Goal: Task Accomplishment & Management: Manage account settings

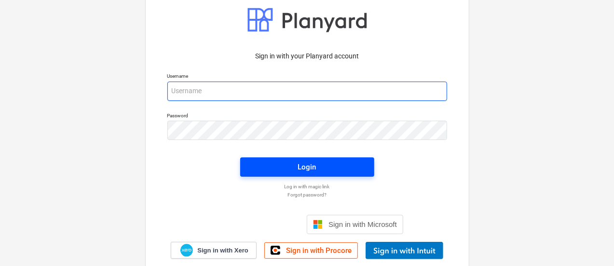
type input "[EMAIL_ADDRESS][DOMAIN_NAME]"
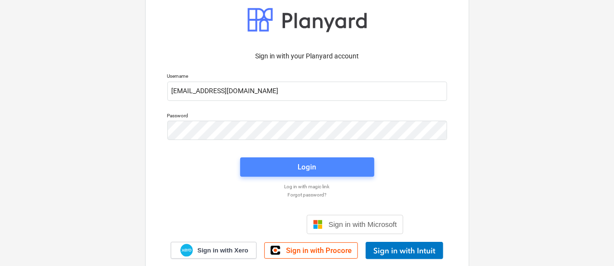
click at [276, 161] on span "Login" at bounding box center [307, 167] width 111 height 13
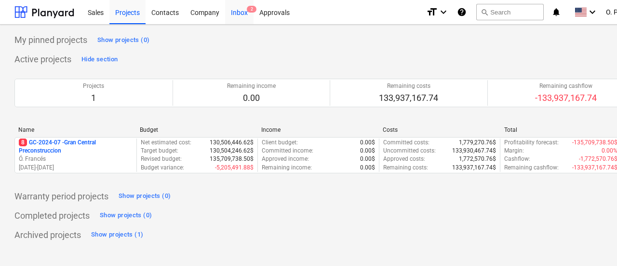
click at [248, 13] on span "2" at bounding box center [252, 9] width 10 height 7
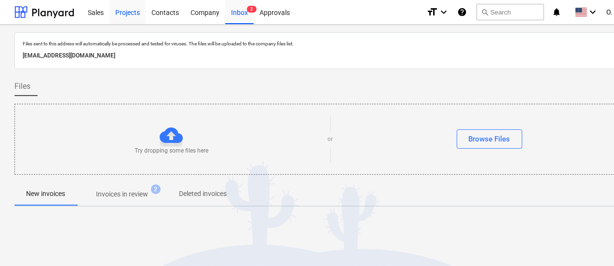
click at [136, 17] on div "Projects" at bounding box center [127, 12] width 36 height 25
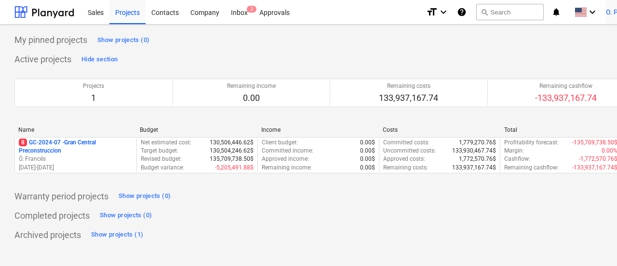
click at [614, 14] on span "O. Plicett" at bounding box center [619, 12] width 27 height 8
click at [608, 18] on div at bounding box center [308, 133] width 617 height 266
click at [613, 8] on span "O. Plicett" at bounding box center [619, 12] width 27 height 8
click at [598, 32] on div "Settings" at bounding box center [616, 37] width 58 height 15
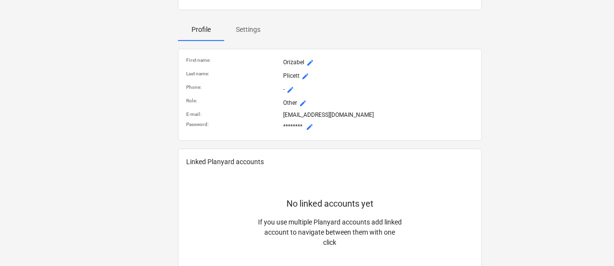
scroll to position [193, 0]
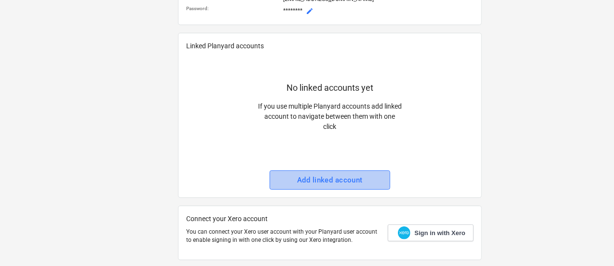
click at [346, 177] on div "Add linked account" at bounding box center [330, 180] width 66 height 13
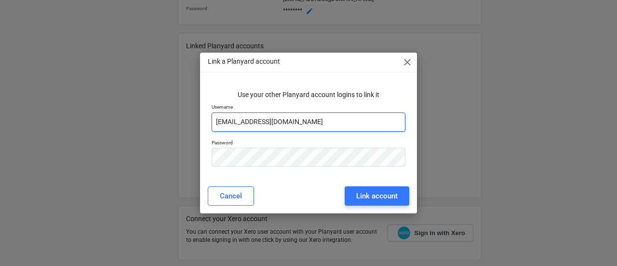
click at [354, 115] on input "[EMAIL_ADDRESS][DOMAIN_NAME]" at bounding box center [309, 121] width 194 height 19
drag, startPoint x: 288, startPoint y: 118, endPoint x: 148, endPoint y: 118, distance: 140.4
click at [148, 118] on div "Link a Planyard account close Use your other Planyard account logins to link it…" at bounding box center [308, 133] width 617 height 266
paste input "+hsd"
type input "[EMAIL_ADDRESS][DOMAIN_NAME]"
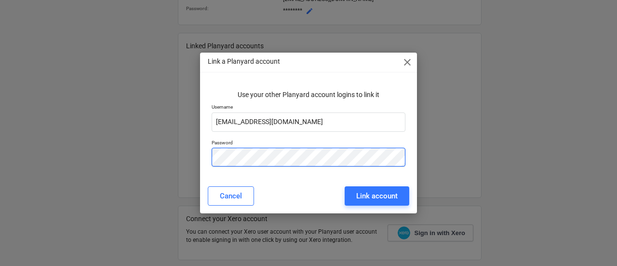
click at [174, 157] on div "Link a Planyard account close Use your other Planyard account logins to link it…" at bounding box center [308, 133] width 617 height 266
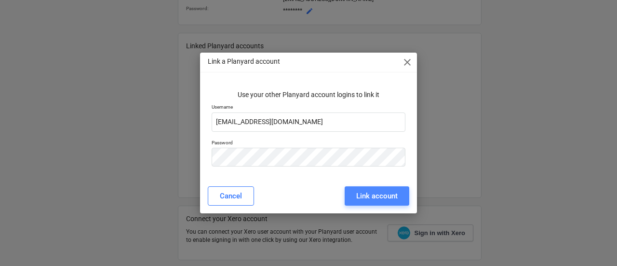
click at [402, 191] on button "Link account" at bounding box center [377, 195] width 65 height 19
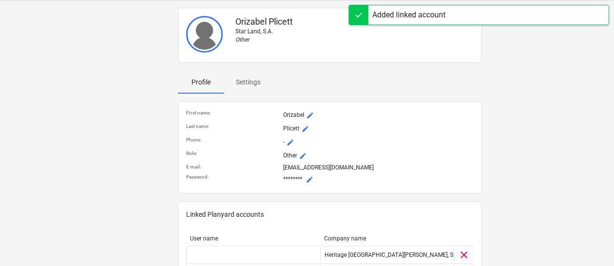
scroll to position [0, 0]
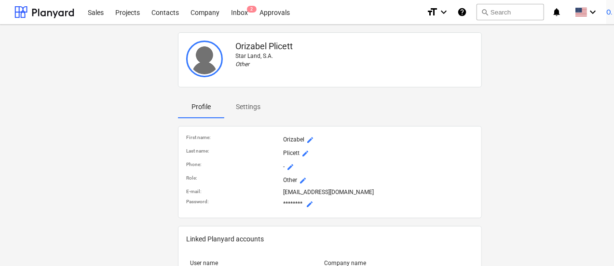
click at [612, 9] on span "O. Plicett" at bounding box center [619, 12] width 27 height 8
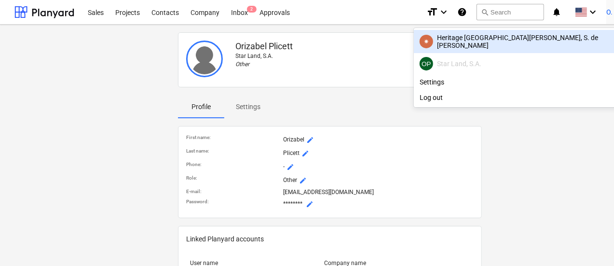
click at [572, 38] on div "✷ Heritage [GEOGRAPHIC_DATA][PERSON_NAME], S. de [PERSON_NAME]" at bounding box center [530, 41] width 220 height 15
